Goal: Information Seeking & Learning: Understand process/instructions

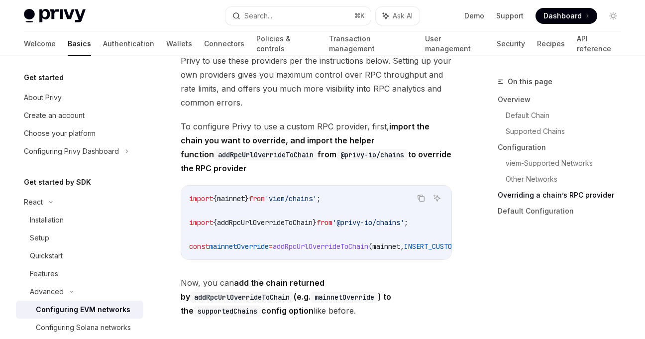
scroll to position [2478, 0]
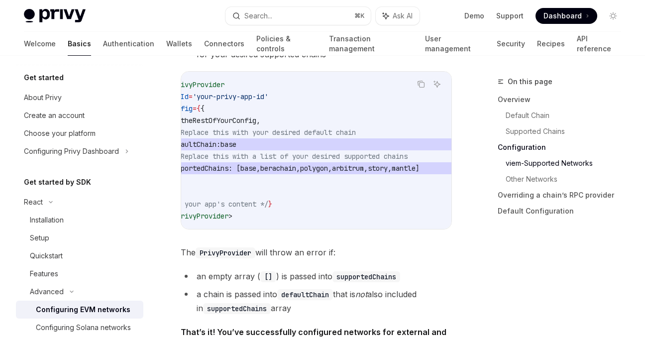
scroll to position [0, 72]
click at [459, 230] on div "On this page Overview Default Chain Supported Chains Configuration viem-Support…" at bounding box center [323, 153] width 614 height 3268
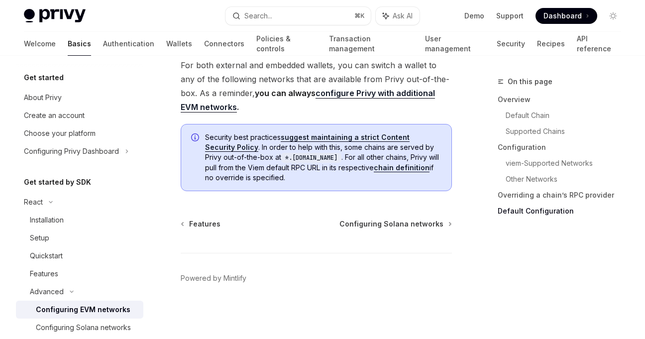
scroll to position [2999, 0]
click at [394, 223] on span "Configuring Solana networks" at bounding box center [392, 224] width 104 height 10
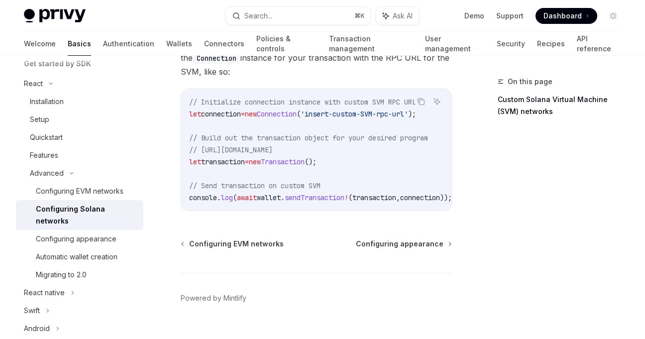
scroll to position [621, 0]
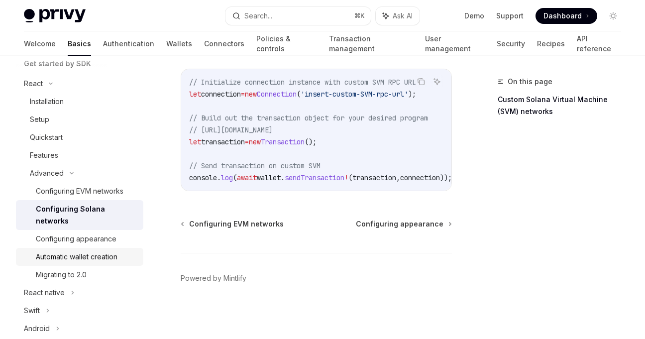
click at [86, 251] on div "Automatic wallet creation" at bounding box center [77, 257] width 82 height 12
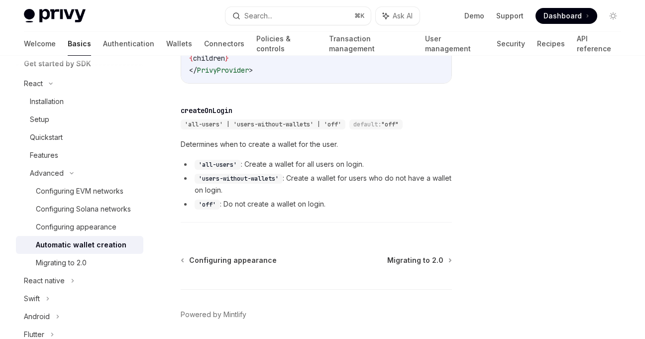
scroll to position [523, 0]
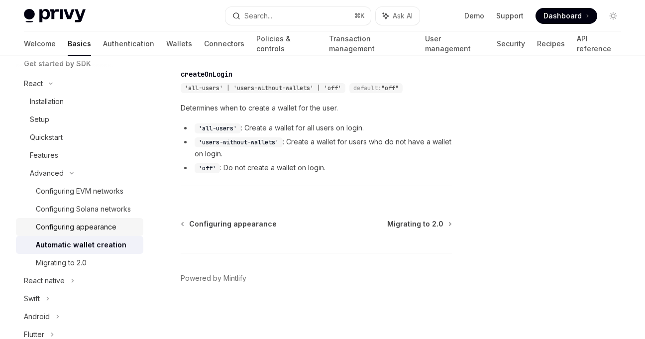
click at [74, 227] on div "Configuring appearance" at bounding box center [76, 227] width 81 height 12
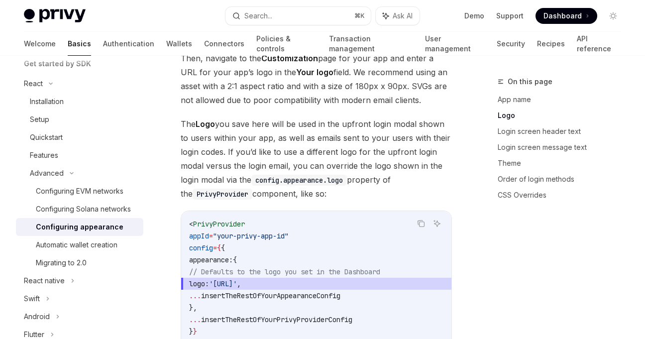
scroll to position [582, 0]
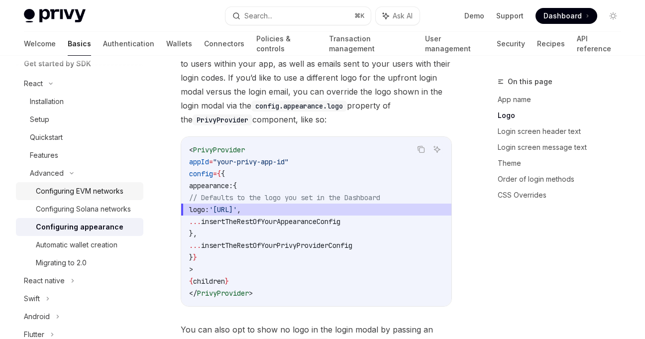
click at [68, 197] on link "Configuring EVM networks" at bounding box center [79, 191] width 127 height 18
type textarea "*"
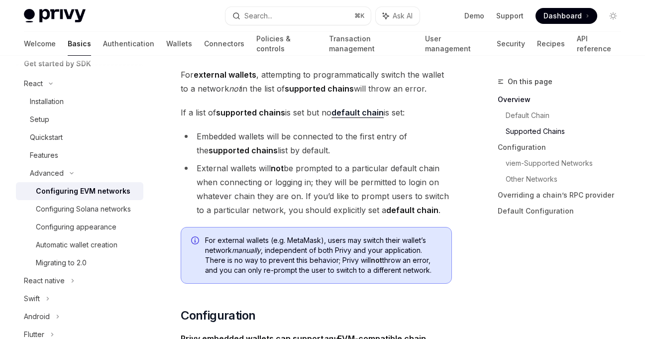
scroll to position [844, 0]
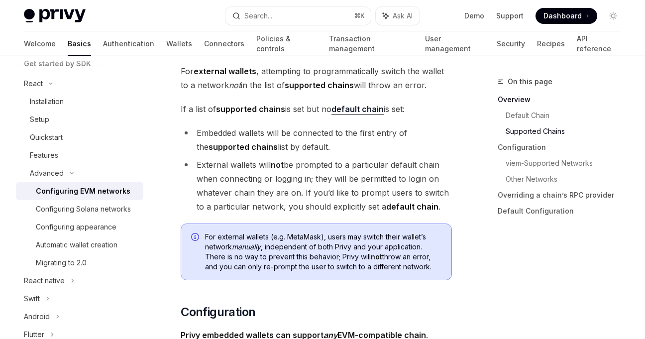
click at [225, 138] on li "Embedded wallets will be connected to the first entry of the supported chains l…" at bounding box center [316, 140] width 271 height 28
click at [282, 153] on ul "Embedded wallets will be connected to the first entry of the supported chains l…" at bounding box center [316, 170] width 271 height 88
